Goal: Transaction & Acquisition: Book appointment/travel/reservation

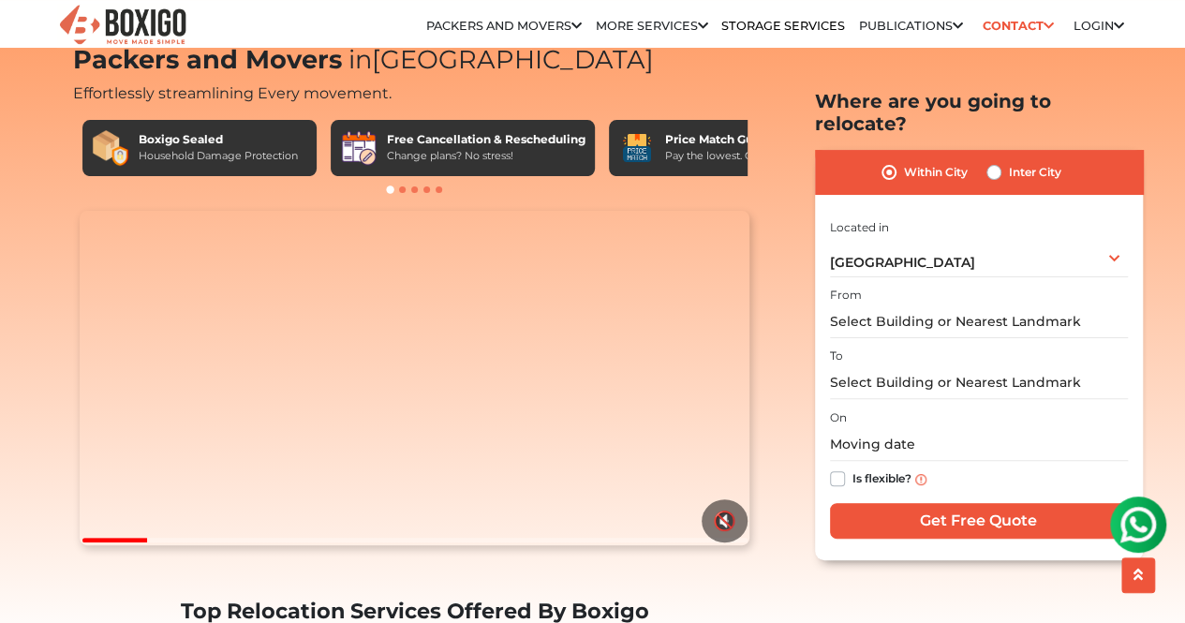
scroll to position [56, 0]
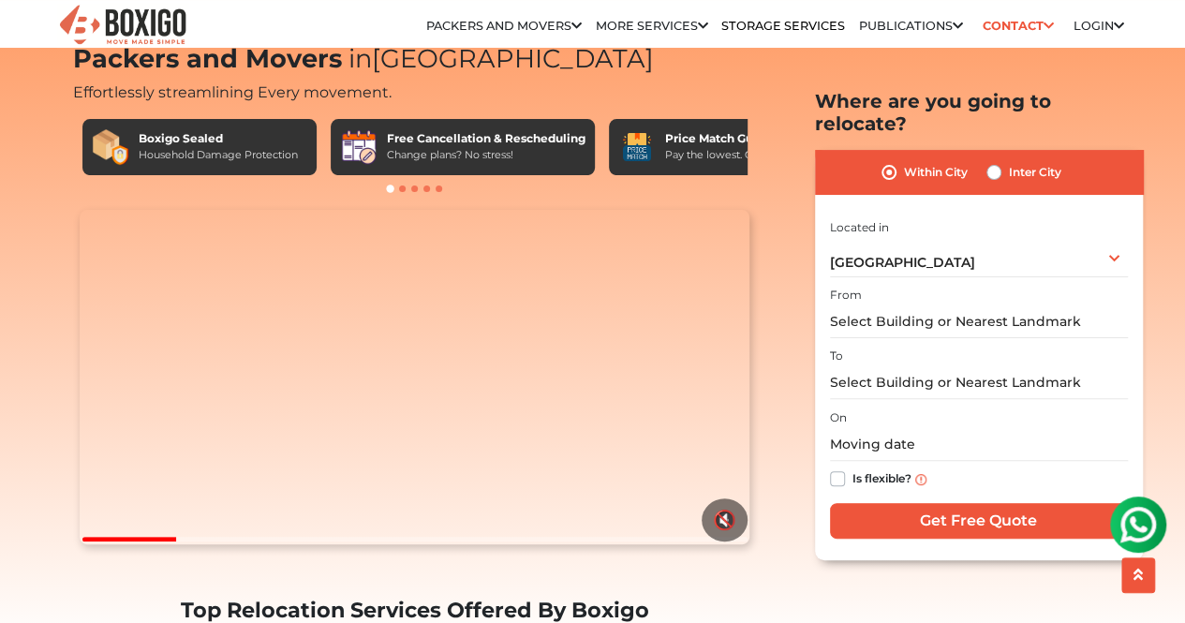
drag, startPoint x: 934, startPoint y: 276, endPoint x: 929, endPoint y: 295, distance: 19.3
click at [929, 295] on div "From" at bounding box center [979, 310] width 298 height 55
click at [929, 305] on input "text" at bounding box center [979, 321] width 298 height 33
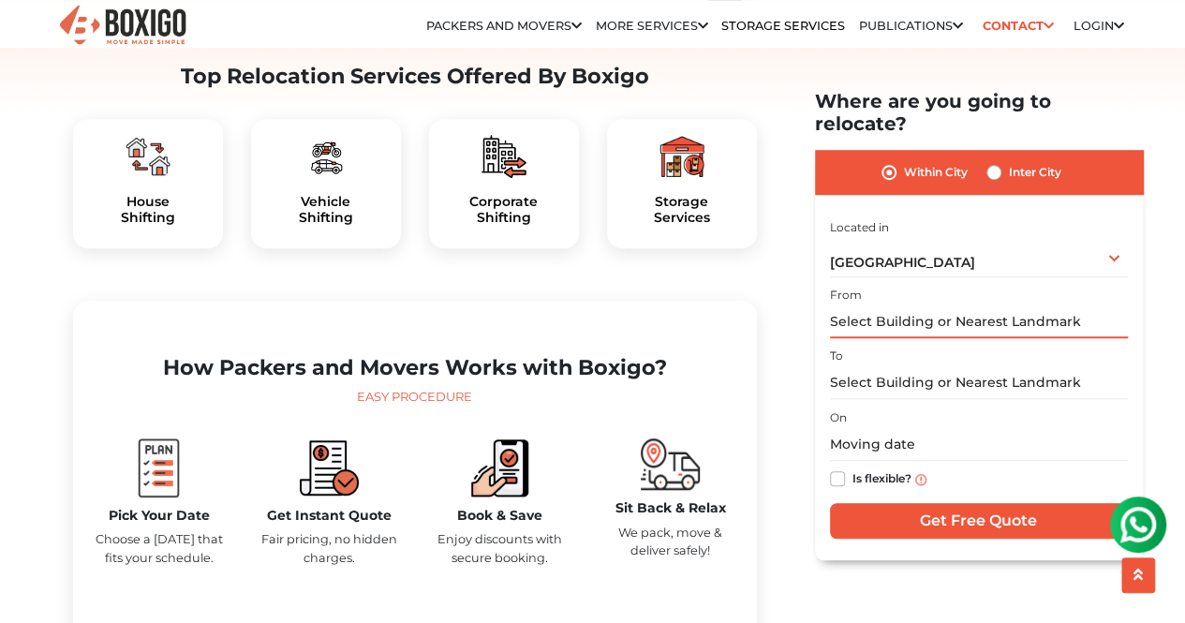
scroll to position [592, 0]
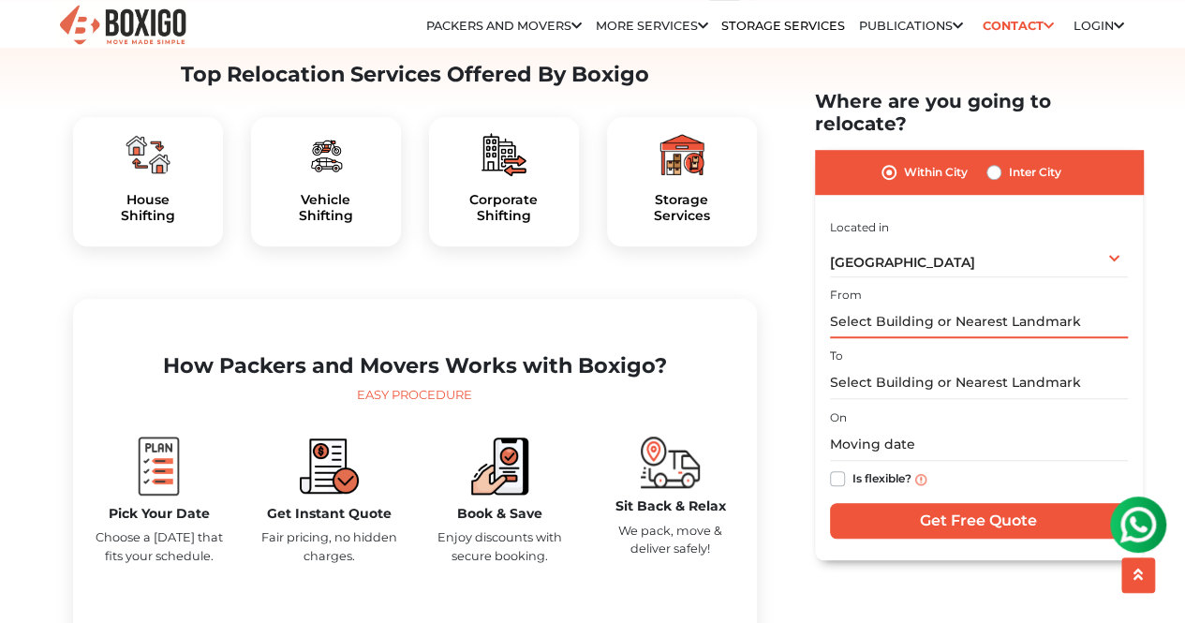
click at [894, 305] on input "text" at bounding box center [979, 321] width 298 height 33
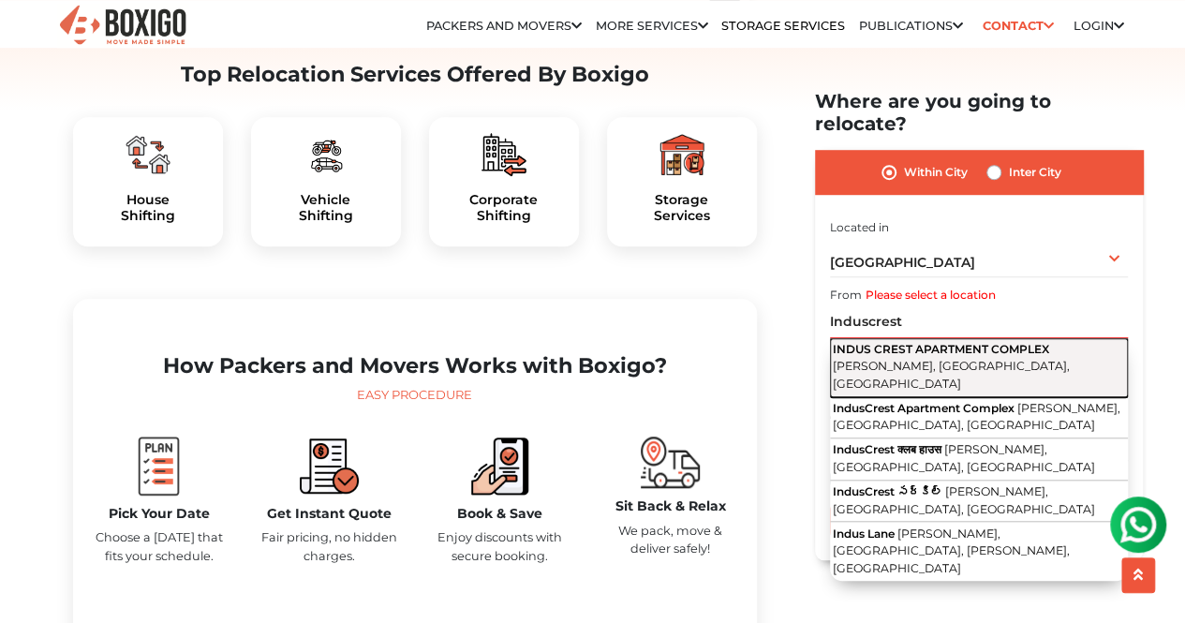
click at [953, 359] on span "[PERSON_NAME], [GEOGRAPHIC_DATA], [GEOGRAPHIC_DATA]" at bounding box center [951, 375] width 237 height 32
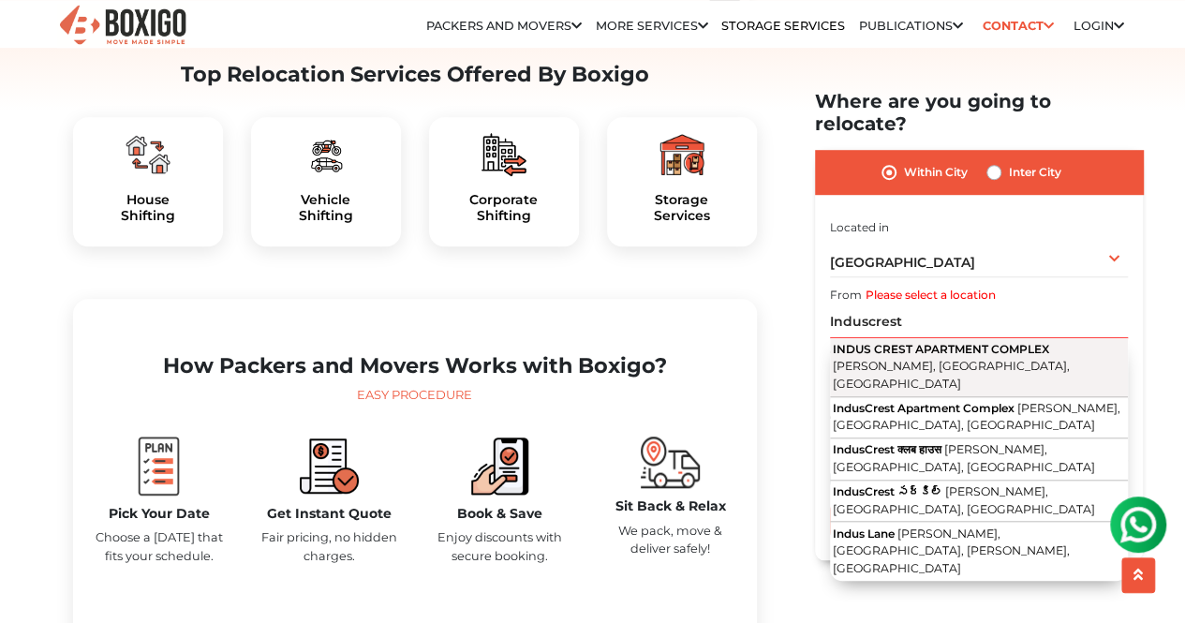
type input "[GEOGRAPHIC_DATA], [PERSON_NAME][GEOGRAPHIC_DATA], [GEOGRAPHIC_DATA], [GEOGRAPH…"
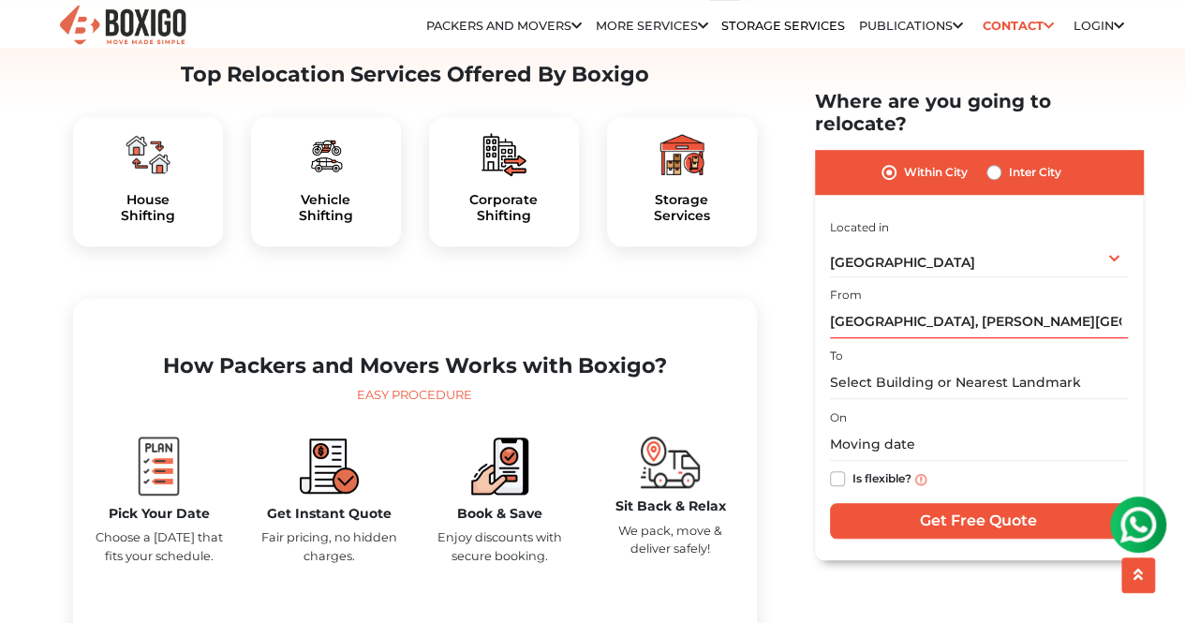
drag, startPoint x: 939, startPoint y: 378, endPoint x: 965, endPoint y: 351, distance: 37.8
click at [965, 351] on div "I am shifting my 1 BHK 2 BHK 3 BHK 3 + BHK FEW ITEMS FEW ITEMS 1 BHK 2 BHK 3 BH…" at bounding box center [979, 379] width 298 height 330
click at [965, 366] on input "text" at bounding box center [979, 382] width 298 height 33
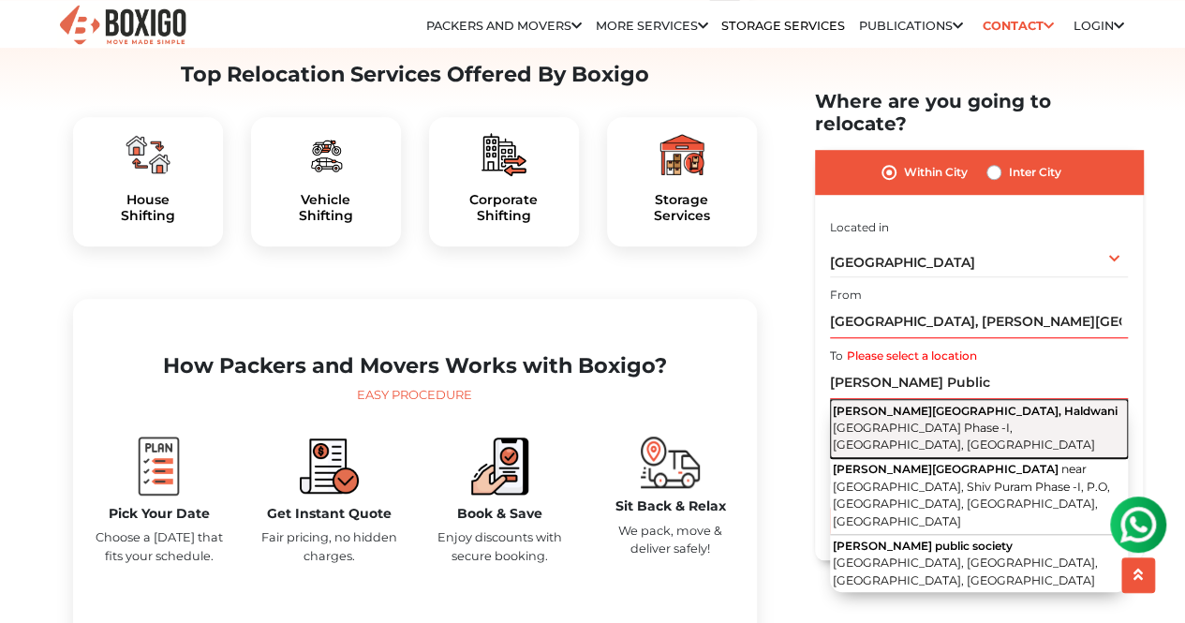
click at [954, 420] on span "[GEOGRAPHIC_DATA] Phase -I, [GEOGRAPHIC_DATA], [GEOGRAPHIC_DATA]" at bounding box center [964, 436] width 262 height 32
type input "[PERSON_NAME][GEOGRAPHIC_DATA], [GEOGRAPHIC_DATA], [GEOGRAPHIC_DATA], [GEOGRAPH…"
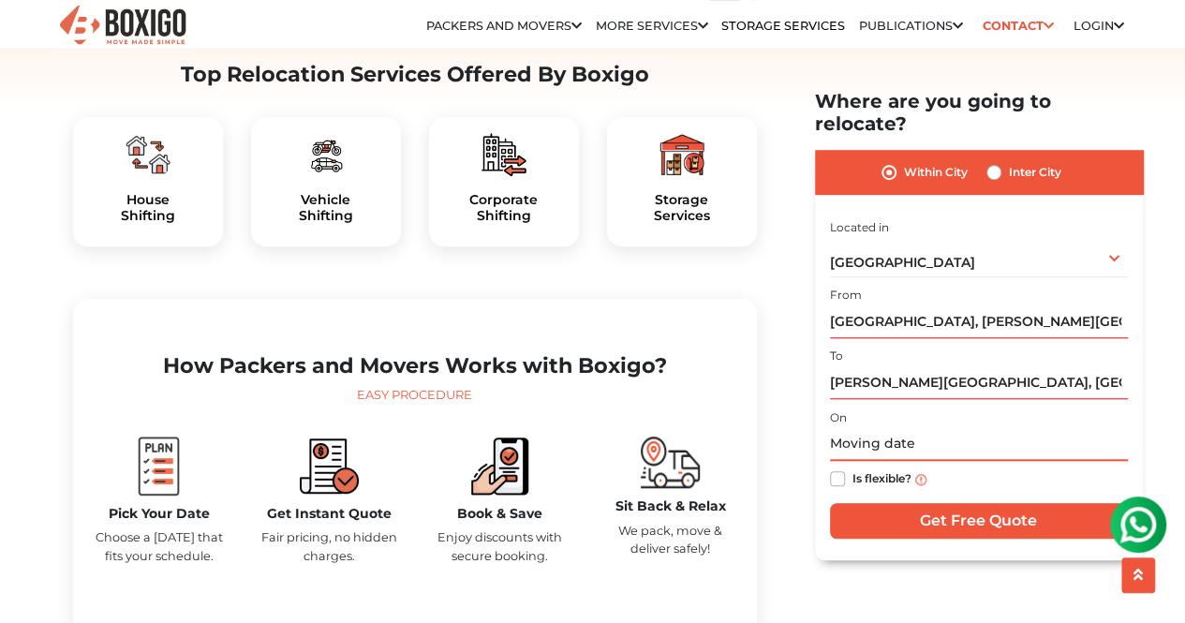
click at [947, 428] on input "text" at bounding box center [979, 444] width 298 height 33
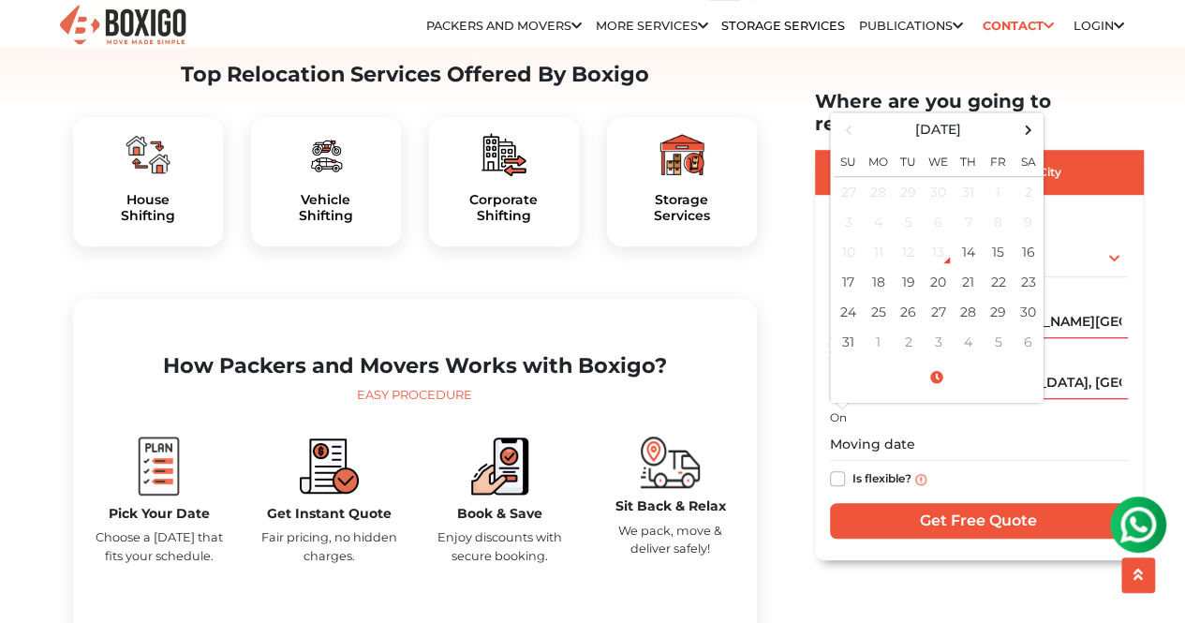
click at [937, 33] on li "Publications Blogs Publications" at bounding box center [911, 26] width 104 height 14
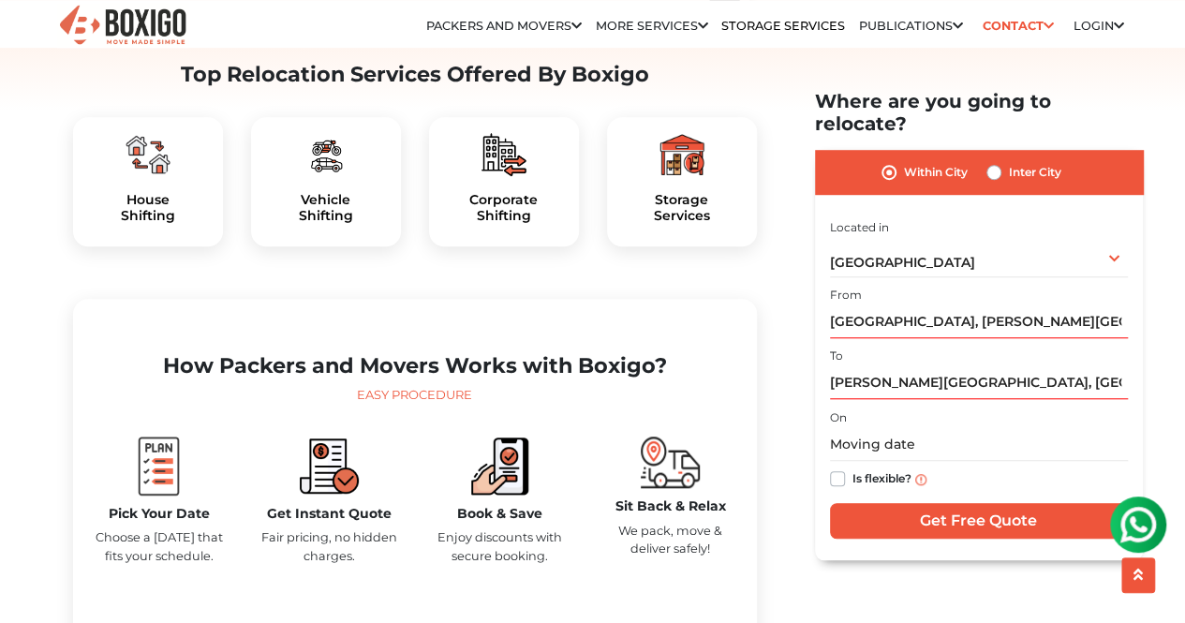
click at [583, 254] on div "Corporate Shifting" at bounding box center [504, 181] width 178 height 159
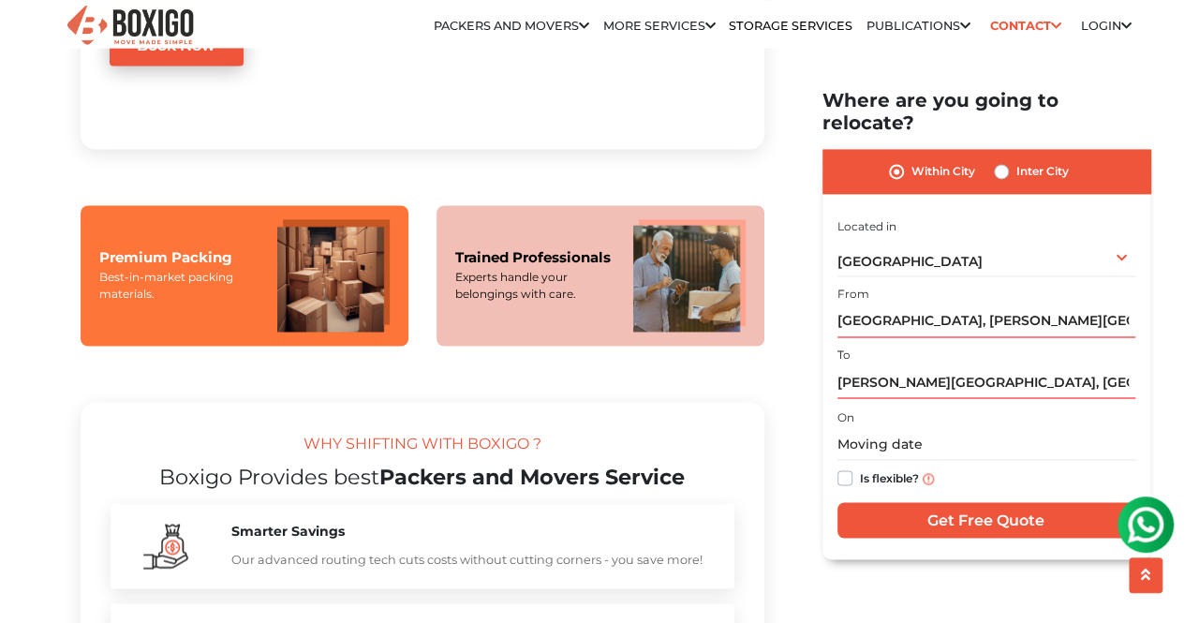
scroll to position [1460, 0]
